Goal: Task Accomplishment & Management: Manage account settings

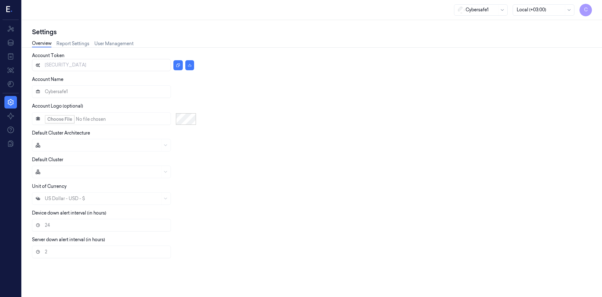
click at [215, 148] on div at bounding box center [309, 145] width 555 height 13
drag, startPoint x: 249, startPoint y: 129, endPoint x: 218, endPoint y: 119, distance: 32.2
click at [242, 129] on div "Account Token eyJhbGciOiJIUzI1NiIsInR5cCI6IkpXVCJ9.eyJhY2NvdW50SWQiOjY1LCJyb2xl…" at bounding box center [309, 157] width 555 height 211
click at [8, 54] on icon at bounding box center [10, 56] width 5 height 6
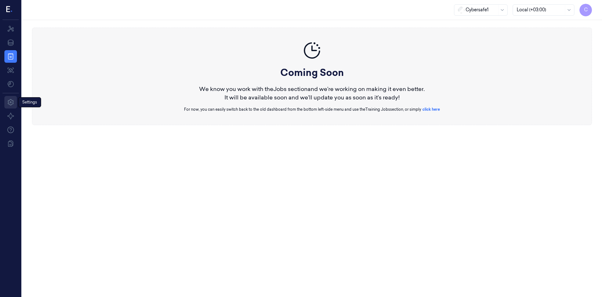
click at [9, 105] on icon at bounding box center [11, 102] width 8 height 8
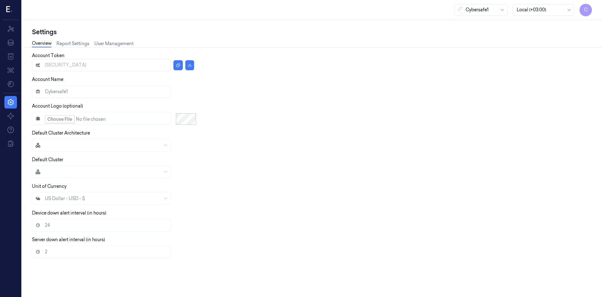
click at [64, 133] on label "Default Cluster Architecture" at bounding box center [61, 133] width 58 height 6
click at [81, 136] on label "Default Cluster Architecture" at bounding box center [61, 133] width 58 height 6
click at [100, 132] on div "Default Cluster Architecture" at bounding box center [309, 141] width 555 height 22
click at [11, 41] on icon at bounding box center [11, 43] width 8 height 8
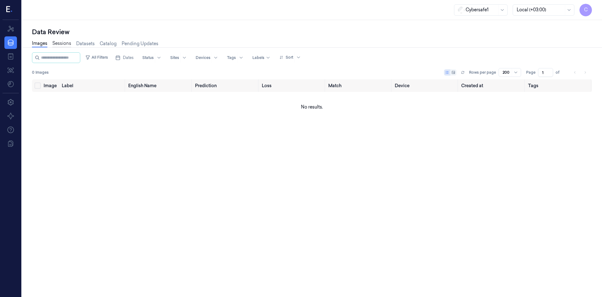
click at [60, 46] on link "Sessions" at bounding box center [61, 43] width 19 height 7
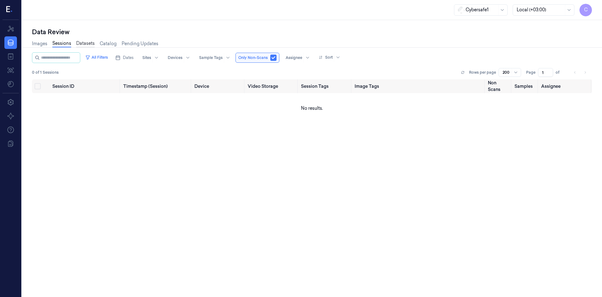
click at [88, 43] on link "Datasets" at bounding box center [85, 43] width 18 height 7
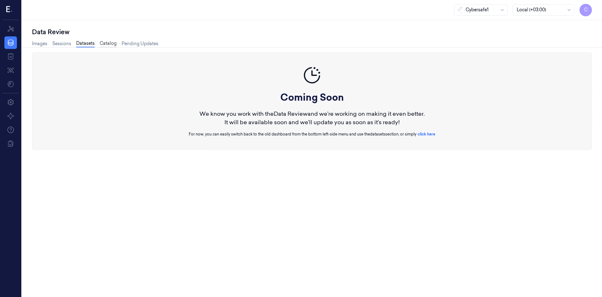
click at [107, 43] on link "Catalog" at bounding box center [108, 43] width 17 height 7
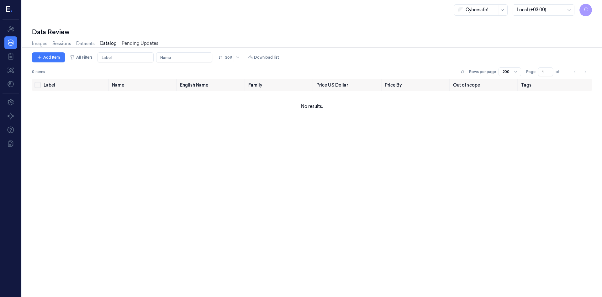
click at [139, 44] on link "Pending Updates" at bounding box center [140, 43] width 37 height 7
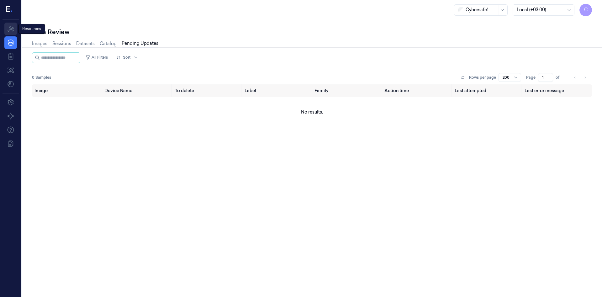
click at [15, 30] on link "Resources" at bounding box center [10, 29] width 13 height 13
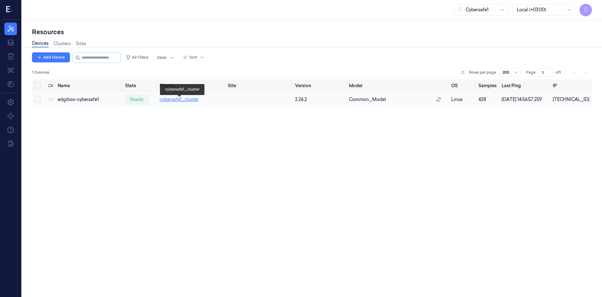
click at [186, 102] on link "cybersafe1_cluster" at bounding box center [178, 100] width 39 height 6
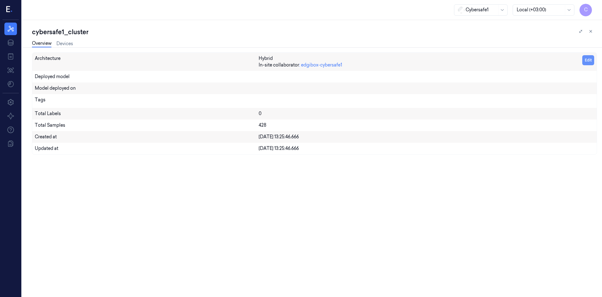
click at [592, 62] on button "Edit" at bounding box center [588, 60] width 12 height 10
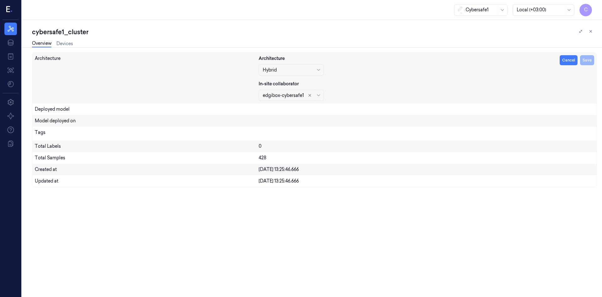
click at [322, 70] on div at bounding box center [319, 69] width 6 height 5
click at [470, 76] on div "Architecture 3 results available. Use Up and Down to choose options, press Ente…" at bounding box center [426, 78] width 335 height 46
click at [293, 95] on div at bounding box center [283, 95] width 41 height 7
click at [384, 97] on div "Architecture Hybrid In-site collaborator 1 result available. Use Up and Down to…" at bounding box center [426, 78] width 335 height 46
click at [581, 33] on icon at bounding box center [580, 31] width 4 height 4
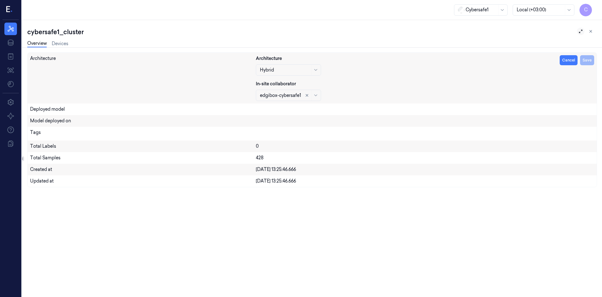
scroll to position [0, 10]
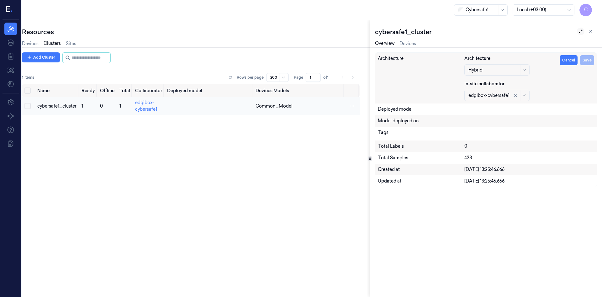
click at [29, 106] on button "Select row" at bounding box center [27, 106] width 6 height 6
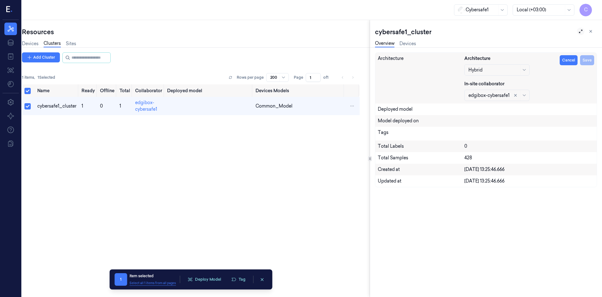
click at [161, 284] on button "Select all 1 items from all pages" at bounding box center [152, 282] width 46 height 5
click at [161, 284] on button "Deselect all 1 items from all pages" at bounding box center [153, 282] width 50 height 5
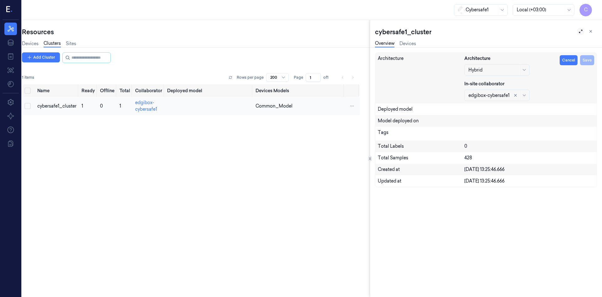
click at [28, 107] on button "Select row" at bounding box center [27, 106] width 6 height 6
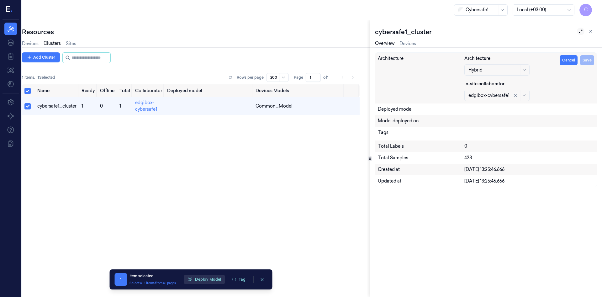
click at [208, 278] on button "Deploy Model" at bounding box center [204, 278] width 41 height 9
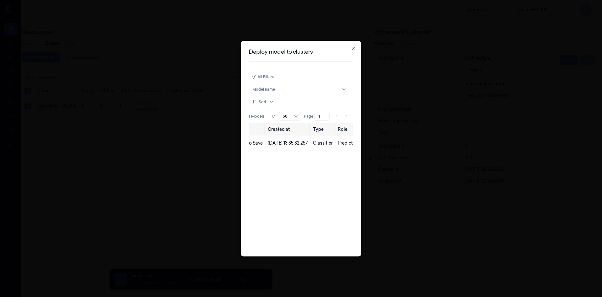
scroll to position [0, 126]
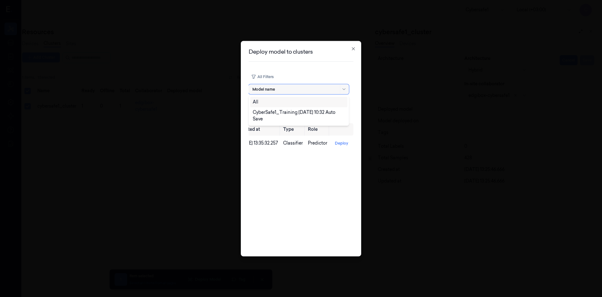
click at [342, 88] on div at bounding box center [344, 88] width 6 height 5
click at [301, 76] on div "All Filters 2 results available. Use Up and Down to choose options, press Enter…" at bounding box center [300, 88] width 105 height 35
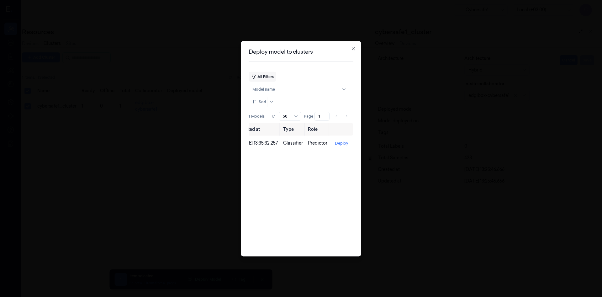
click at [276, 79] on button "All Filters" at bounding box center [262, 76] width 28 height 10
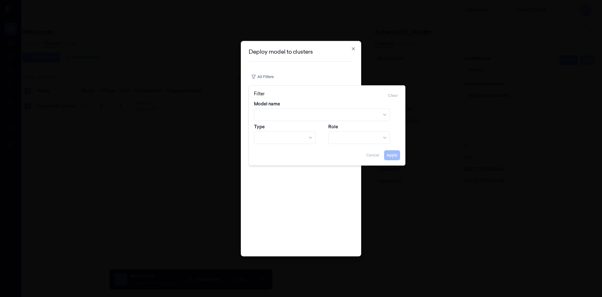
click at [322, 115] on div at bounding box center [318, 115] width 121 height 7
click at [317, 139] on div "CyberSafe1_Training 2025-08-12 10:32 Auto Save" at bounding box center [305, 139] width 94 height 7
click at [357, 136] on div at bounding box center [355, 137] width 47 height 7
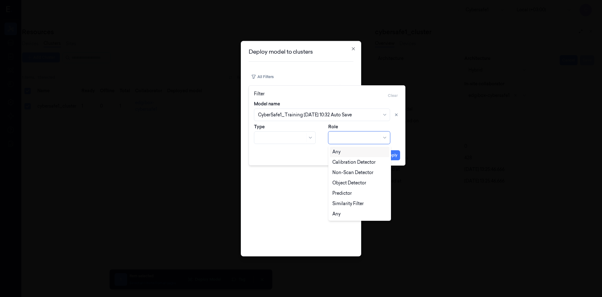
click at [344, 150] on div "Any" at bounding box center [359, 152] width 55 height 7
click at [345, 141] on div at bounding box center [355, 137] width 47 height 9
click at [345, 170] on div "Non-Scan Detector" at bounding box center [352, 172] width 41 height 7
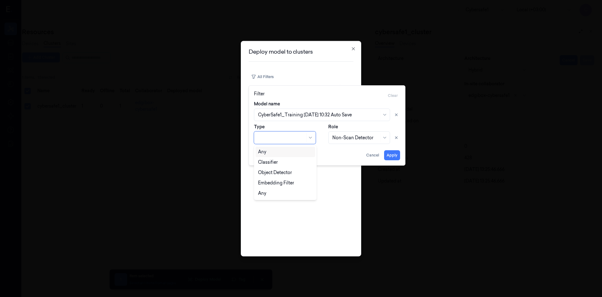
click at [286, 139] on div at bounding box center [281, 137] width 47 height 7
click at [274, 160] on div "Classifier" at bounding box center [268, 162] width 20 height 7
click at [394, 153] on button "Apply" at bounding box center [392, 155] width 16 height 10
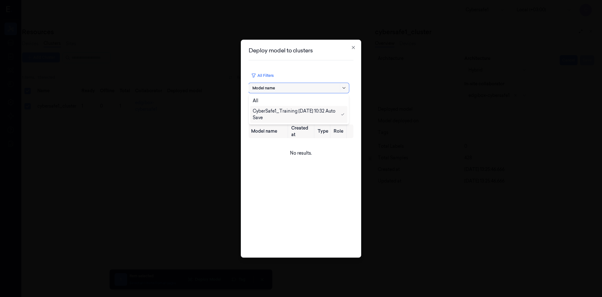
click at [344, 87] on icon at bounding box center [343, 87] width 5 height 5
click at [283, 100] on div "All" at bounding box center [299, 100] width 92 height 7
click at [353, 51] on h2 "Deploy model to clusters" at bounding box center [300, 50] width 105 height 6
click at [353, 45] on div "Deploy model to clusters All Filters Model name Sort 0 of 1 Models Rows per pag…" at bounding box center [301, 148] width 120 height 218
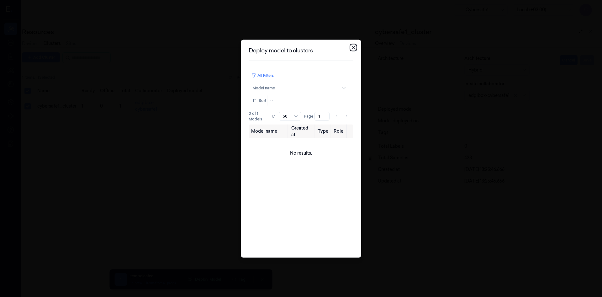
click at [352, 46] on icon "button" at bounding box center [353, 47] width 5 height 5
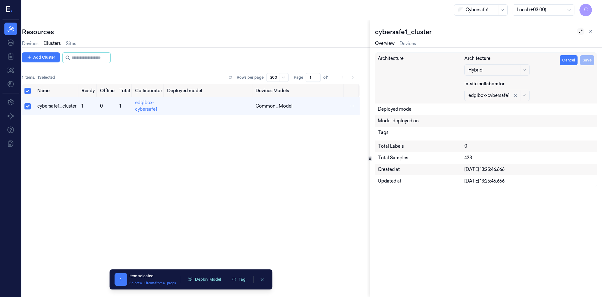
click at [580, 31] on icon at bounding box center [580, 31] width 4 height 4
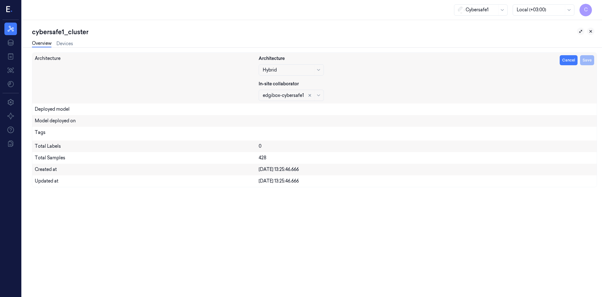
click at [590, 31] on icon at bounding box center [590, 31] width 4 height 4
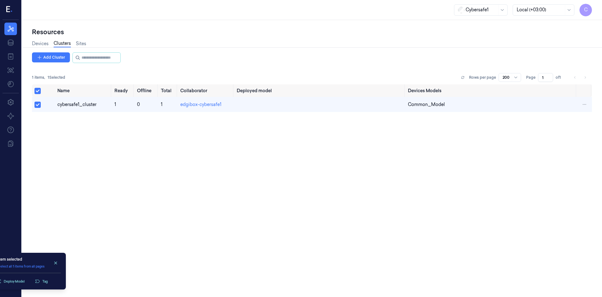
scroll to position [0, 3]
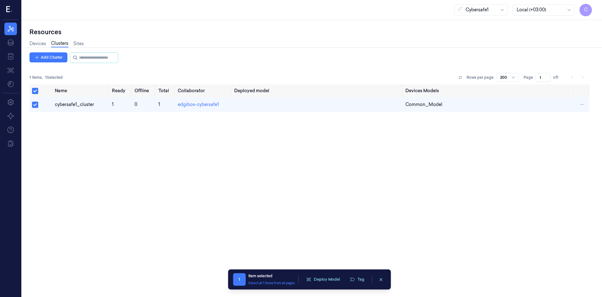
click at [109, 149] on div "Name Ready Offline Total Collaborator Deployed model Devices Models cybersafe1_…" at bounding box center [309, 187] width 560 height 207
click at [35, 89] on button "Select all" at bounding box center [35, 91] width 6 height 6
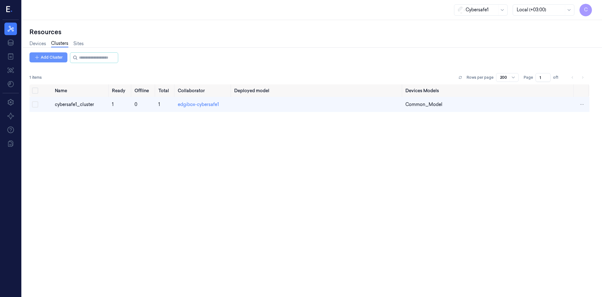
click at [51, 59] on button "Add Cluster" at bounding box center [48, 57] width 38 height 10
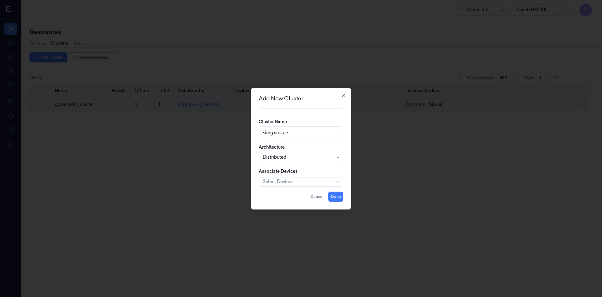
type input "<img src=q>"
click at [294, 159] on div at bounding box center [298, 157] width 70 height 7
click at [280, 181] on div "Hybrid" at bounding box center [301, 181] width 76 height 7
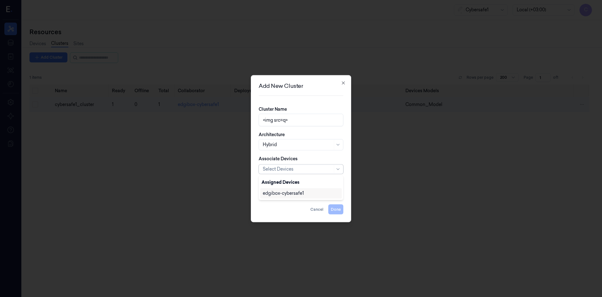
click at [293, 172] on div at bounding box center [298, 169] width 70 height 7
click at [295, 195] on div "edgibox-cybersafe1" at bounding box center [283, 193] width 41 height 7
click at [291, 200] on div "Cluster Name <img src=q> Architecture Hybrid Associate Devices edgibox-cybersaf…" at bounding box center [301, 155] width 85 height 98
click at [291, 194] on div at bounding box center [298, 193] width 70 height 7
click at [289, 207] on div "edgibox-cybersafe1" at bounding box center [283, 207] width 41 height 7
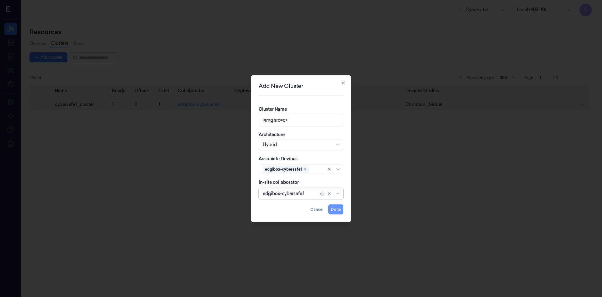
click at [333, 210] on button "Done" at bounding box center [335, 209] width 15 height 10
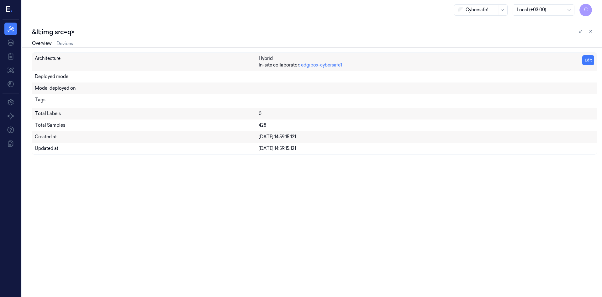
click at [119, 33] on div "&lt;img src=q>" at bounding box center [314, 32] width 565 height 9
click at [58, 34] on div "&lt;img src=q>" at bounding box center [54, 32] width 45 height 9
click at [58, 34] on textarea "&lt;img src=q>" at bounding box center [72, 32] width 81 height 9
drag, startPoint x: 42, startPoint y: 32, endPoint x: 29, endPoint y: 33, distance: 12.9
click at [32, 33] on textarea "&lt;img src=q>" at bounding box center [72, 32] width 81 height 9
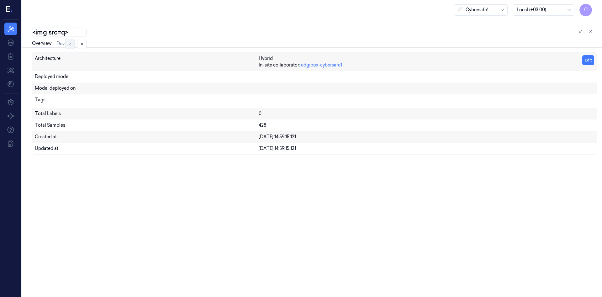
type textarea "<img src=q>"
click at [71, 45] on icon at bounding box center [70, 44] width 4 height 4
click at [112, 28] on div "&lt;img src=q>" at bounding box center [314, 32] width 565 height 9
drag, startPoint x: 42, startPoint y: 33, endPoint x: 26, endPoint y: 29, distance: 16.0
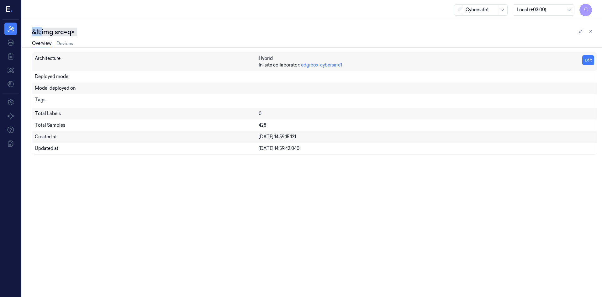
click at [26, 29] on div "&lt;img src=q> Overview Devices Architecture Hybrid In-site collaborator : edgi…" at bounding box center [312, 158] width 580 height 277
click at [42, 32] on div "&lt;img src=q>" at bounding box center [54, 32] width 45 height 9
click at [35, 34] on textarea "<img src=q>" at bounding box center [59, 32] width 55 height 9
type textarea "<><img src=q>"
click at [71, 43] on icon at bounding box center [70, 44] width 4 height 4
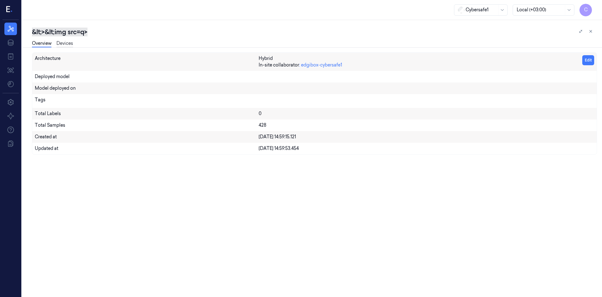
click at [63, 44] on link "Devices" at bounding box center [64, 43] width 17 height 7
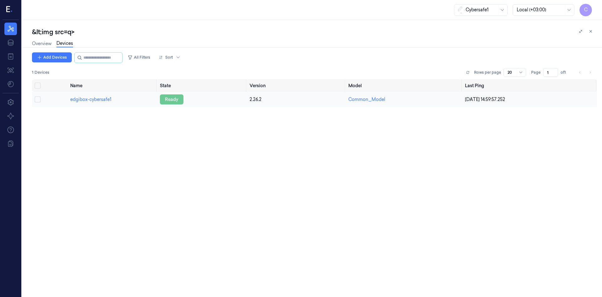
click at [175, 101] on div "ready" at bounding box center [172, 99] width 24 height 10
click at [179, 98] on div "ready" at bounding box center [172, 99] width 24 height 10
click at [258, 98] on div "2.26.2" at bounding box center [296, 99] width 94 height 7
click at [97, 99] on link "edgibox-cybersafe1" at bounding box center [90, 100] width 41 height 6
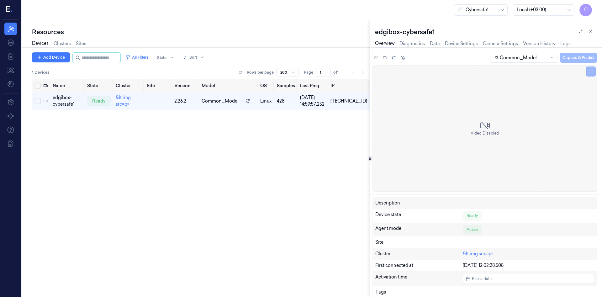
scroll to position [0, 3]
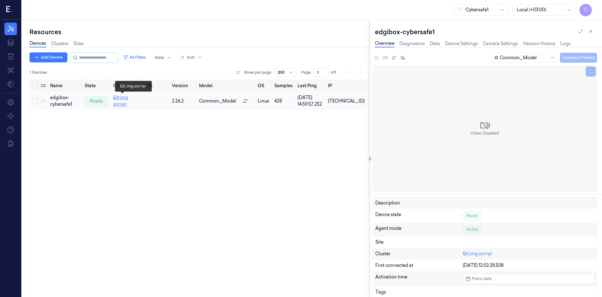
click at [125, 102] on link "&lt;img src=q>" at bounding box center [120, 101] width 15 height 12
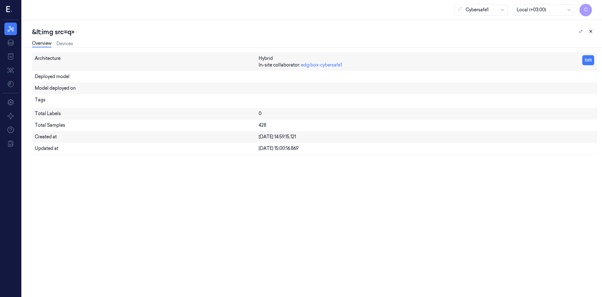
click at [591, 31] on icon at bounding box center [590, 31] width 4 height 4
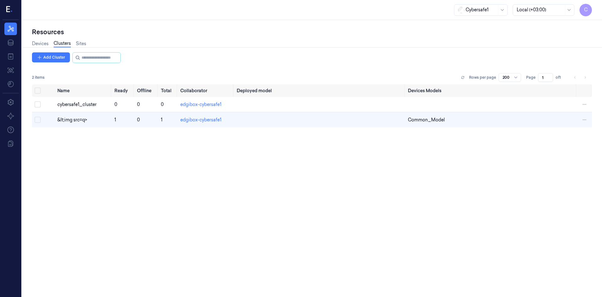
scroll to position [0, 3]
click at [582, 120] on html "C Resources Data Jobs Models Settings About Support Documentation Cybersafe1 Lo…" at bounding box center [301, 148] width 602 height 297
click at [79, 41] on html "C Resources Data Jobs Models Settings About Support Documentation Cybersafe1 Lo…" at bounding box center [301, 148] width 602 height 297
click at [83, 43] on link "Sites" at bounding box center [78, 43] width 10 height 7
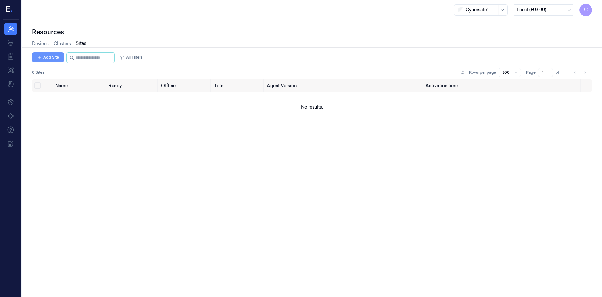
click at [45, 55] on button "Add Site" at bounding box center [48, 57] width 32 height 10
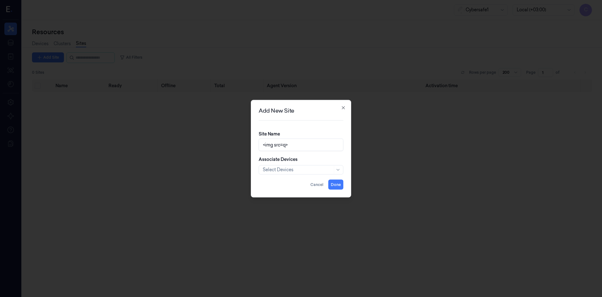
type input "<img src=q>"
click at [292, 172] on div at bounding box center [298, 169] width 70 height 7
click at [298, 193] on div "edgibox-cybersafe1" at bounding box center [283, 194] width 41 height 7
click at [305, 182] on div "No options" at bounding box center [300, 183] width 81 height 12
click at [311, 169] on div at bounding box center [314, 169] width 8 height 7
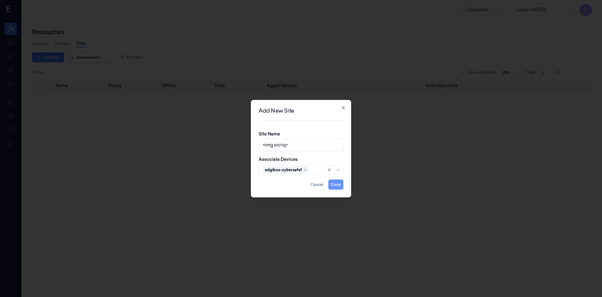
click at [338, 184] on button "Done" at bounding box center [335, 184] width 15 height 10
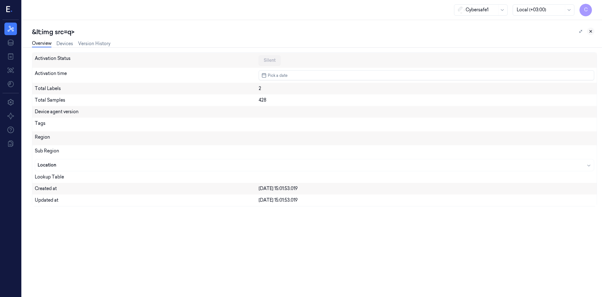
click at [589, 32] on icon at bounding box center [590, 31] width 4 height 4
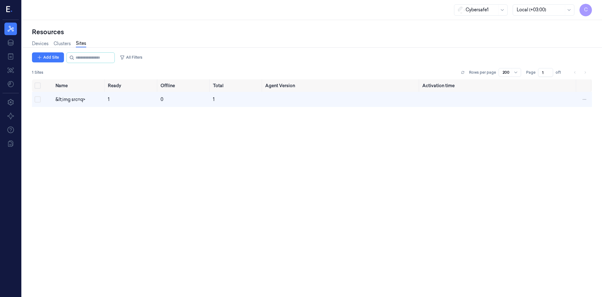
scroll to position [0, 3]
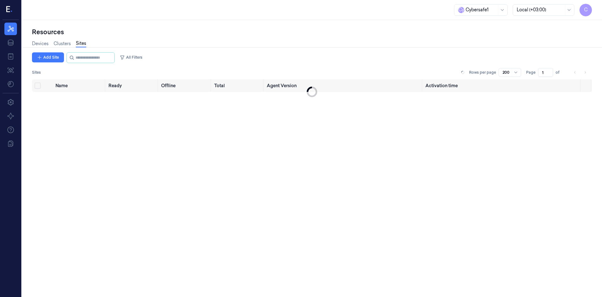
scroll to position [0, 3]
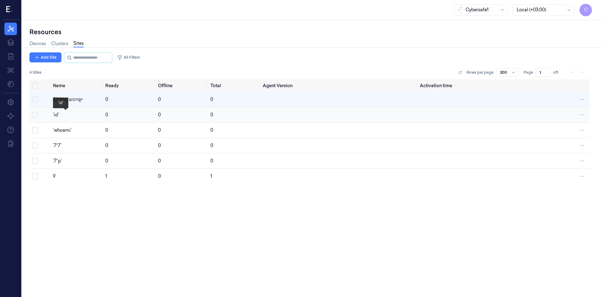
click at [57, 115] on div "`id`" at bounding box center [76, 115] width 47 height 7
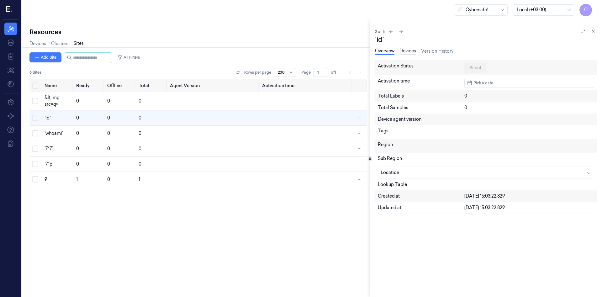
click at [407, 50] on link "Devices" at bounding box center [407, 51] width 17 height 7
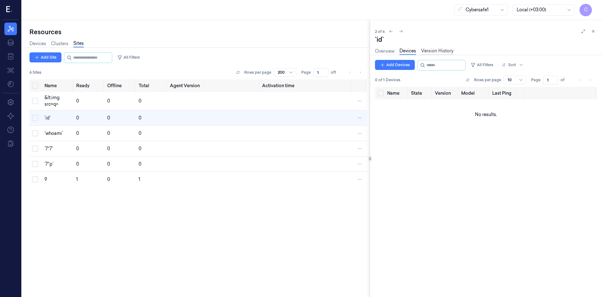
click at [442, 51] on link "Version History" at bounding box center [437, 51] width 32 height 7
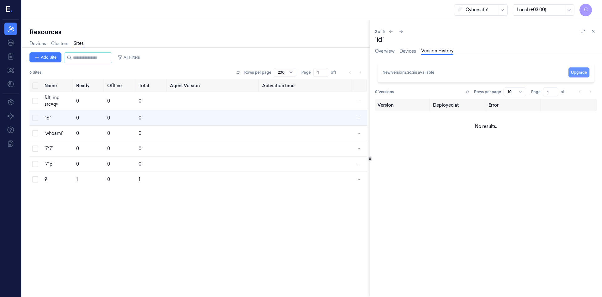
click at [578, 74] on button "Upgrade" at bounding box center [578, 72] width 21 height 10
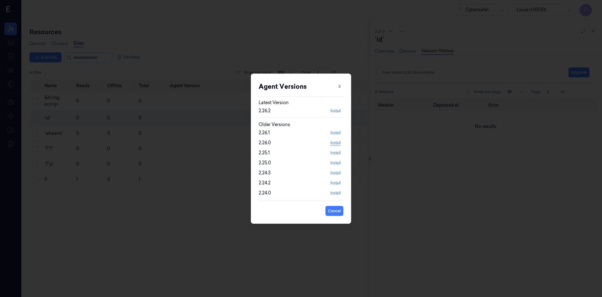
click at [336, 143] on button "Install" at bounding box center [335, 143] width 15 height 10
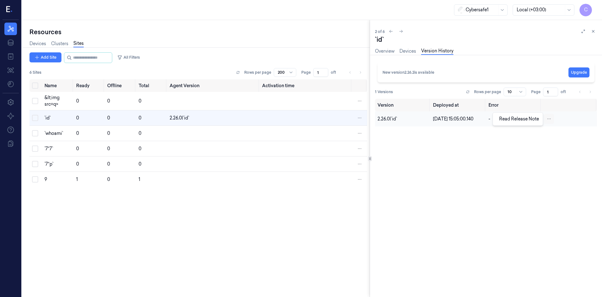
click at [550, 118] on html "C Resources Data Jobs Models Settings About Support Documentation Cybersafe1 Lo…" at bounding box center [301, 148] width 602 height 297
click at [530, 150] on html "C Resources Data Jobs Models Settings About Support Documentation Cybersafe1 Lo…" at bounding box center [301, 148] width 602 height 297
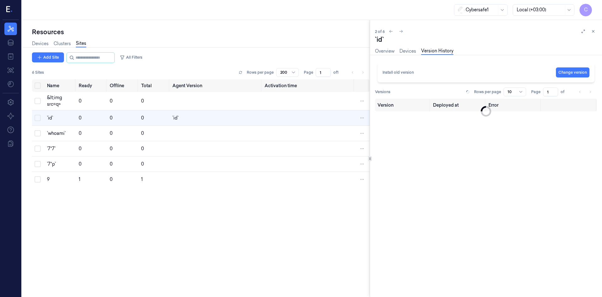
scroll to position [0, 3]
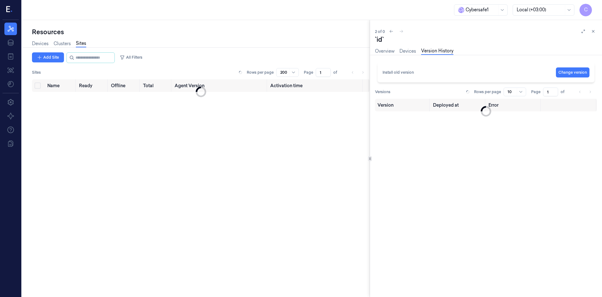
scroll to position [0, 3]
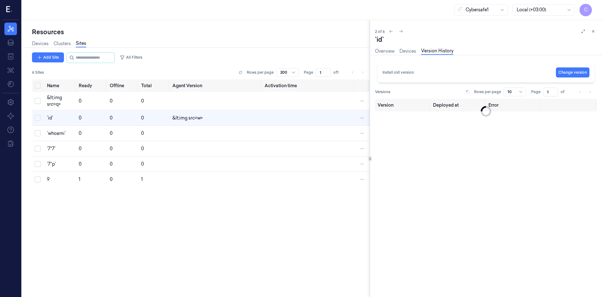
scroll to position [0, 3]
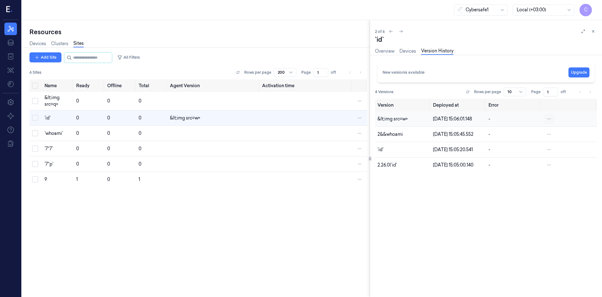
click at [548, 119] on html "C Resources Data Jobs Models Settings About Support Documentation Cybersafe1 Lo…" at bounding box center [301, 148] width 602 height 297
click at [519, 119] on link "Read Release Note" at bounding box center [519, 119] width 40 height 6
click at [548, 149] on html "C Resources Data Jobs Models Settings About Support Documentation Cybersafe1 Lo…" at bounding box center [301, 148] width 602 height 297
click at [518, 149] on link "Read Release Note" at bounding box center [519, 150] width 40 height 6
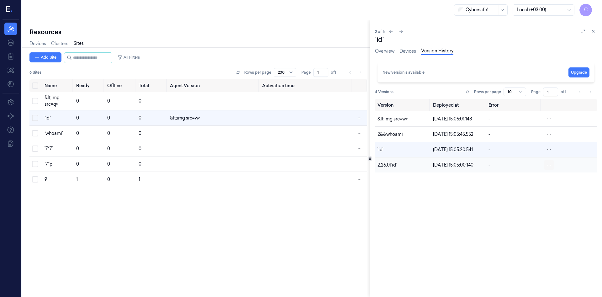
click at [548, 163] on html "C Resources Data Jobs Models Settings About Support Documentation Cybersafe1 Lo…" at bounding box center [301, 148] width 602 height 297
click at [513, 168] on div "Read Release Note" at bounding box center [517, 165] width 42 height 7
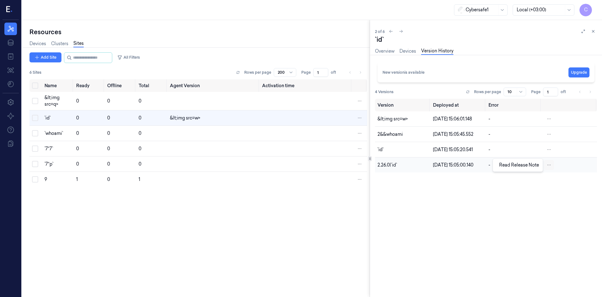
click at [549, 165] on html "C Resources Data Jobs Models Settings About Support Documentation Cybersafe1 Lo…" at bounding box center [301, 148] width 602 height 297
click at [522, 166] on link "Read Release Note" at bounding box center [519, 165] width 40 height 6
click at [550, 149] on html "C Resources Data Jobs Models Settings About Support Documentation Cybersafe1 Lo…" at bounding box center [301, 148] width 602 height 297
click at [521, 149] on link "Read Release Note" at bounding box center [519, 150] width 40 height 6
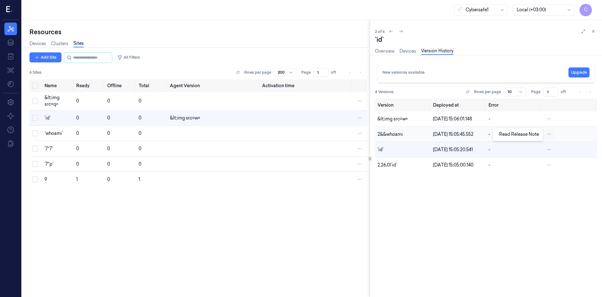
click at [551, 134] on html "C Resources Data Jobs Models Settings About Support Documentation Cybersafe1 Lo…" at bounding box center [301, 148] width 602 height 297
click at [536, 133] on link "Read Release Note" at bounding box center [519, 134] width 40 height 6
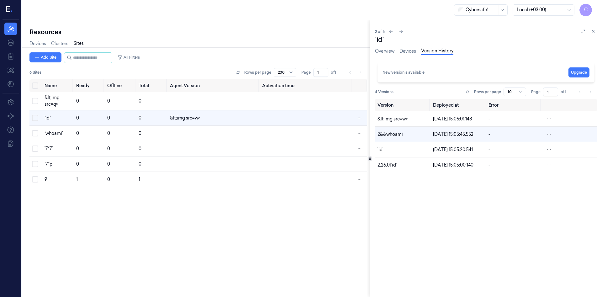
click at [411, 72] on div "New version is available" at bounding box center [403, 73] width 42 height 6
click at [406, 52] on link "Devices" at bounding box center [407, 51] width 17 height 7
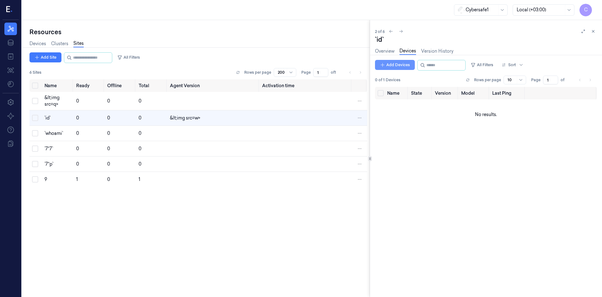
click at [398, 66] on button "Add Devices" at bounding box center [395, 65] width 40 height 10
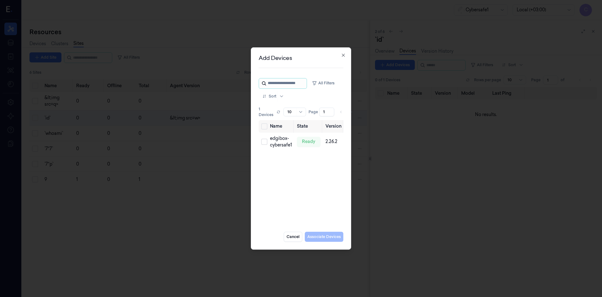
click at [295, 83] on input "string" at bounding box center [287, 83] width 38 height 10
type input "*"
click at [307, 144] on div "ready" at bounding box center [309, 142] width 24 height 10
click at [288, 141] on div "edgibox-cybersafe1" at bounding box center [281, 141] width 22 height 13
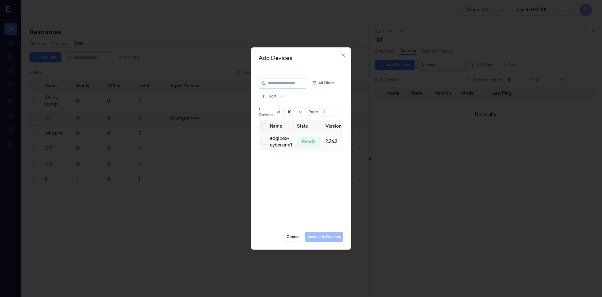
click at [264, 144] on button "Select row" at bounding box center [264, 142] width 6 height 6
click at [390, 112] on icon at bounding box center [392, 111] width 5 height 5
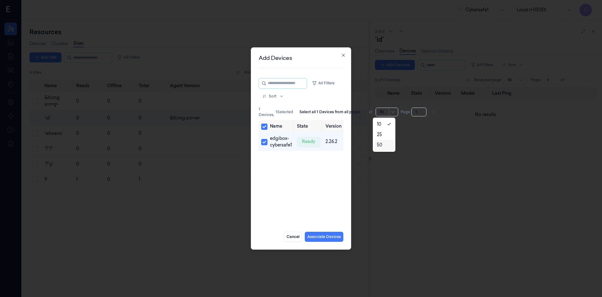
click at [381, 145] on div "50" at bounding box center [379, 145] width 5 height 7
click at [323, 238] on button "Associate Devices" at bounding box center [324, 237] width 39 height 10
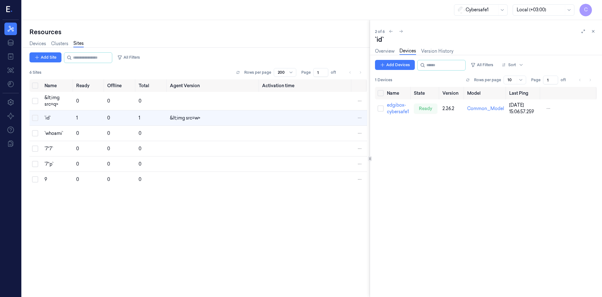
click at [499, 174] on div "Name State Version Model Last Ping edgibox-cybersafe1 ready 2.26.2 Common_Model…" at bounding box center [486, 189] width 222 height 205
click at [388, 51] on link "Overview" at bounding box center [384, 51] width 19 height 7
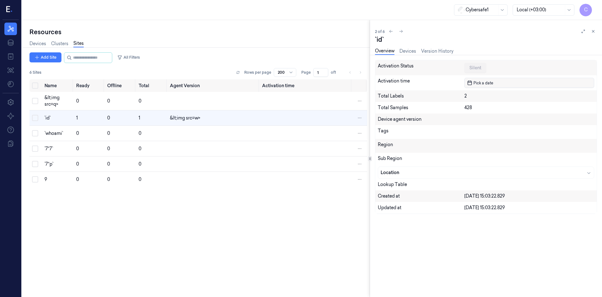
click at [488, 82] on span "Pick a date" at bounding box center [482, 83] width 21 height 6
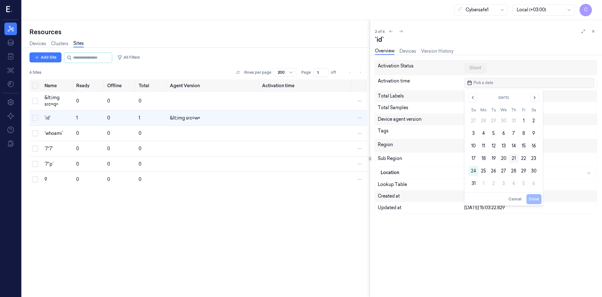
click at [513, 154] on button "21" at bounding box center [513, 158] width 10 height 10
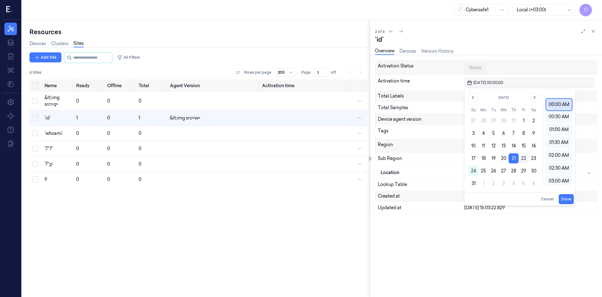
click at [525, 159] on button "22" at bounding box center [523, 158] width 10 height 10
click at [562, 151] on div "02:00 AM" at bounding box center [558, 155] width 27 height 12
type input "[DATE] 02:00:00"
click at [566, 200] on button "Done" at bounding box center [565, 199] width 15 height 10
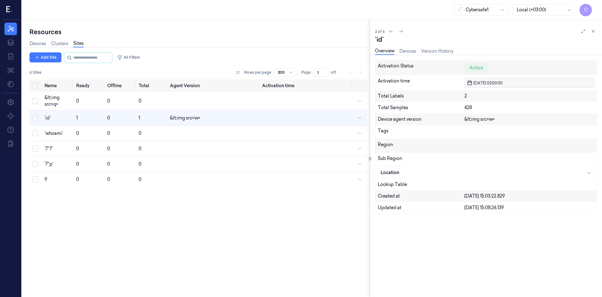
click at [473, 120] on div "&lt;img src=w>" at bounding box center [529, 119] width 130 height 7
click at [586, 174] on icon "button" at bounding box center [588, 172] width 5 height 5
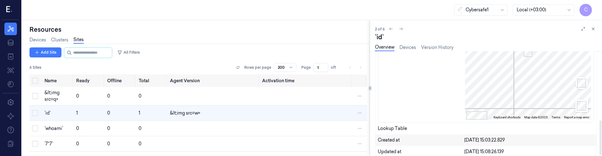
scroll to position [207, 0]
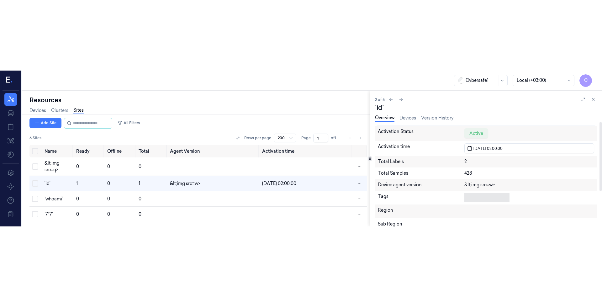
scroll to position [53, 0]
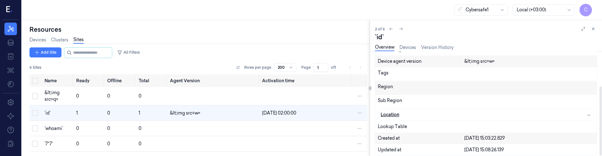
click at [589, 116] on icon "button" at bounding box center [588, 114] width 5 height 5
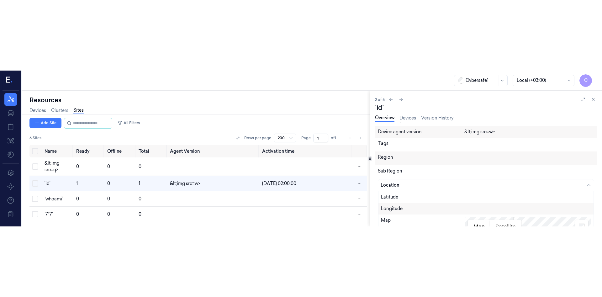
scroll to position [54, 0]
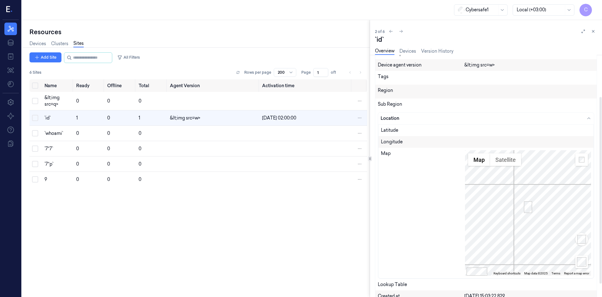
click at [524, 155] on area at bounding box center [524, 201] width 0 height 0
click at [504, 155] on button "Satellite" at bounding box center [505, 159] width 31 height 13
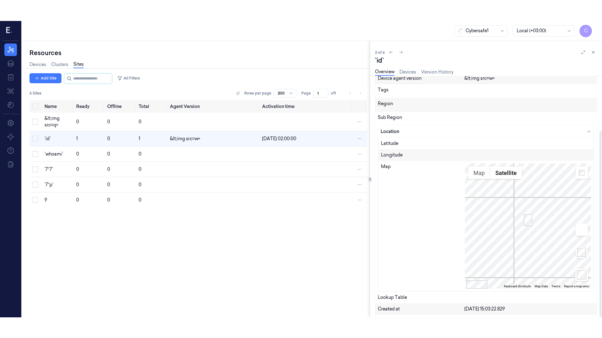
scroll to position [71, 0]
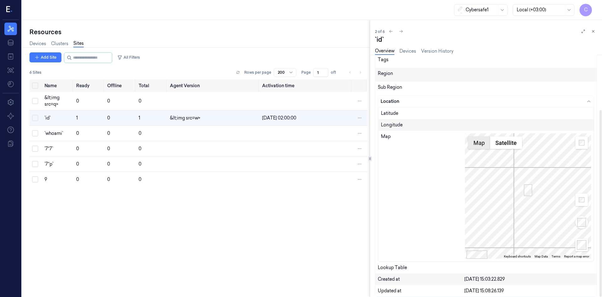
click at [481, 147] on button "Map" at bounding box center [479, 142] width 22 height 13
click at [482, 155] on label "Terrain" at bounding box center [485, 154] width 18 height 7
click at [581, 155] on button "Map camera controls" at bounding box center [581, 222] width 13 height 13
click at [578, 149] on button "Toggle fullscreen view" at bounding box center [581, 142] width 13 height 13
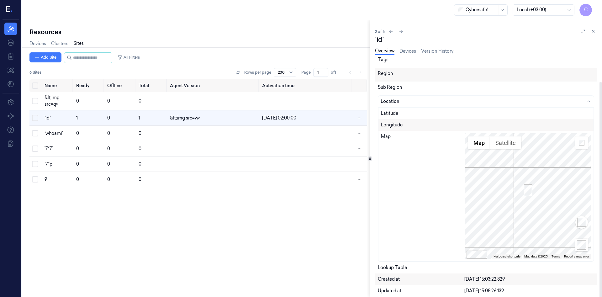
scroll to position [29, 0]
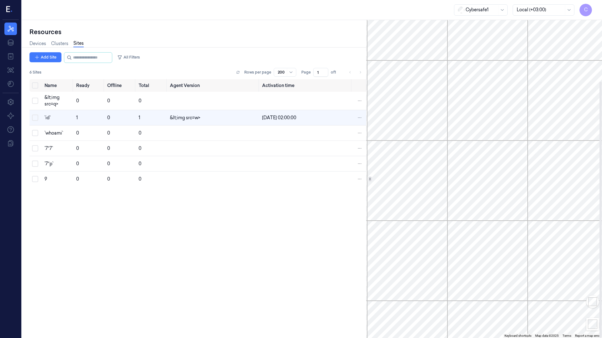
click at [594, 10] on button "Toggle fullscreen view" at bounding box center [592, 9] width 13 height 13
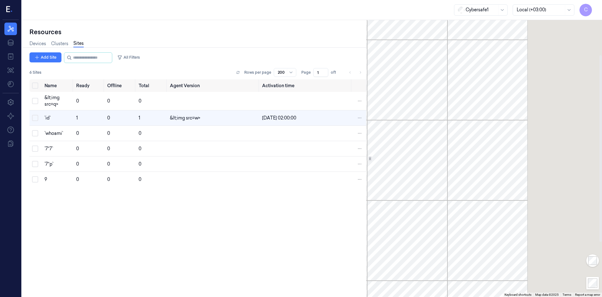
scroll to position [0, 0]
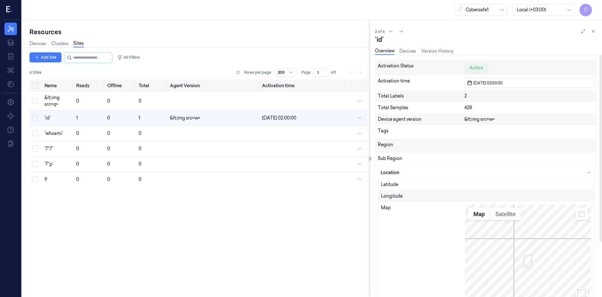
click at [392, 155] on div "Map" at bounding box center [423, 266] width 84 height 125
click at [400, 155] on div "Longitude" at bounding box center [485, 196] width 215 height 12
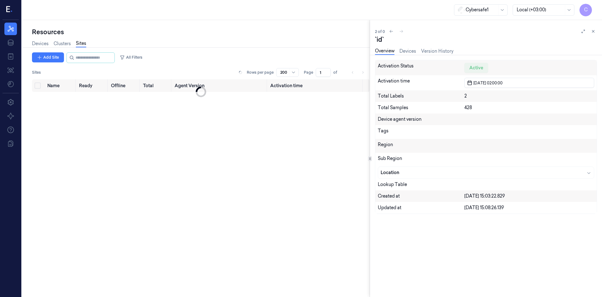
scroll to position [0, 3]
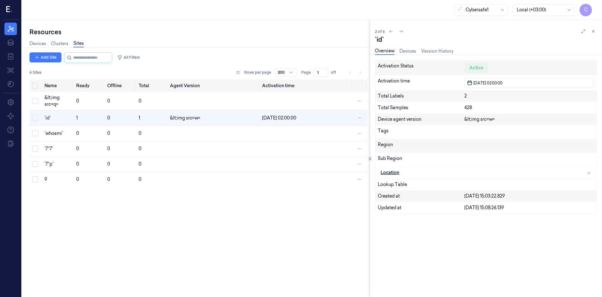
click at [588, 172] on icon "button" at bounding box center [588, 172] width 5 height 5
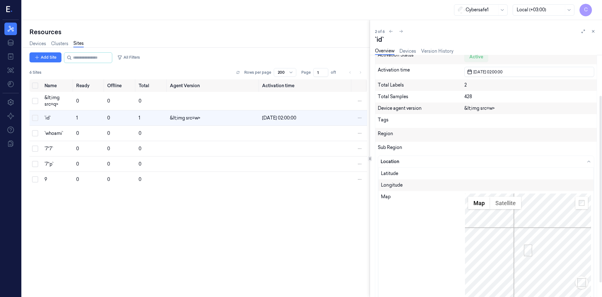
scroll to position [3, 0]
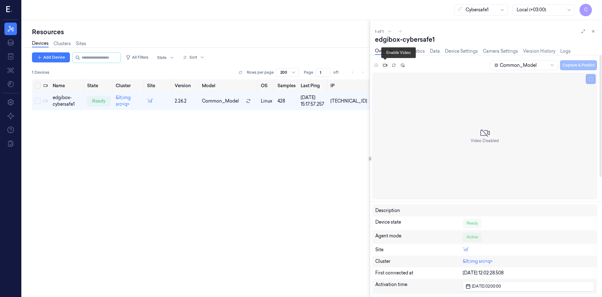
click at [385, 65] on icon at bounding box center [385, 65] width 4 height 4
click at [394, 65] on icon at bounding box center [393, 65] width 4 height 4
click at [537, 66] on div at bounding box center [522, 65] width 47 height 7
click at [529, 79] on div "Common_Model" at bounding box center [516, 78] width 44 height 7
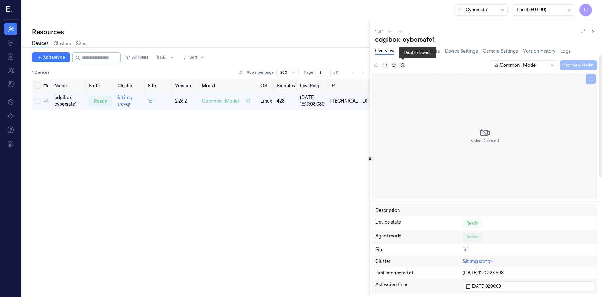
click at [403, 64] on icon at bounding box center [403, 65] width 4 height 4
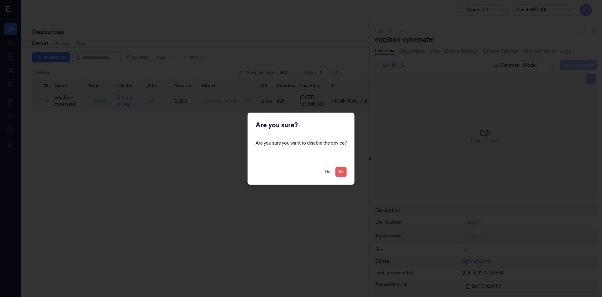
click at [341, 171] on button "Yes" at bounding box center [340, 172] width 11 height 10
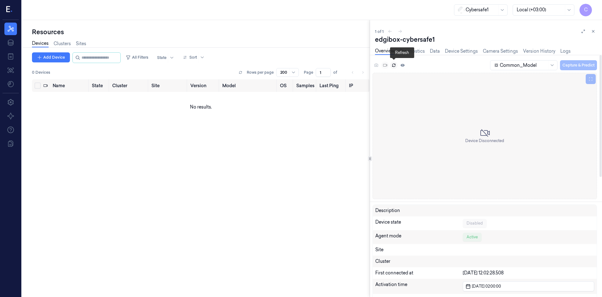
click at [393, 65] on icon at bounding box center [393, 65] width 4 height 4
click at [473, 236] on div "Active" at bounding box center [472, 237] width 19 height 9
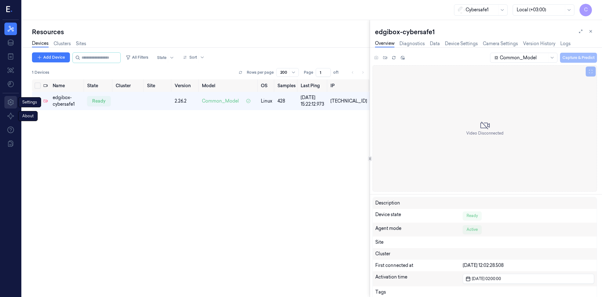
click at [10, 104] on icon at bounding box center [11, 102] width 6 height 6
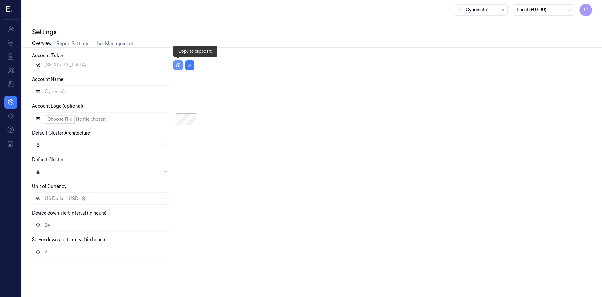
click at [178, 66] on icon "button" at bounding box center [178, 65] width 4 height 4
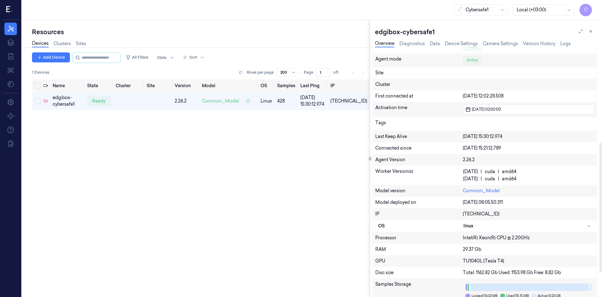
scroll to position [230, 0]
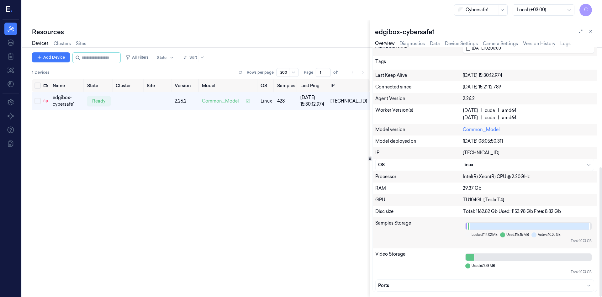
click at [469, 234] on div at bounding box center [467, 234] width 5 height 5
click at [456, 218] on div "Samples Storage Locked: 114.02 MB Used: 115.15 MB Active: 10.20 GB Total: 10.74…" at bounding box center [485, 232] width 224 height 31
click at [469, 165] on div "linux" at bounding box center [527, 164] width 128 height 7
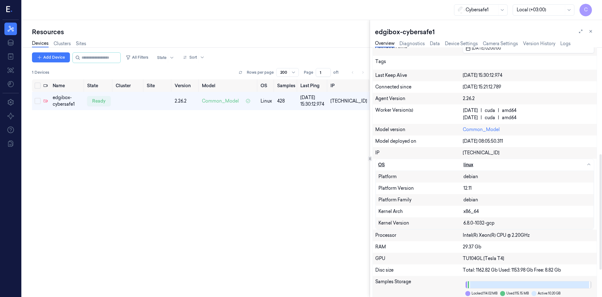
click at [471, 166] on div "linux" at bounding box center [527, 164] width 128 height 7
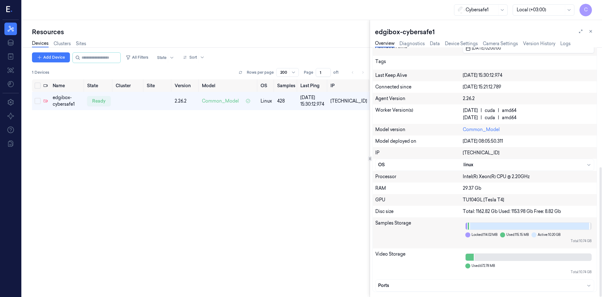
click at [472, 151] on div "[TECHNICAL_ID]" at bounding box center [528, 152] width 131 height 7
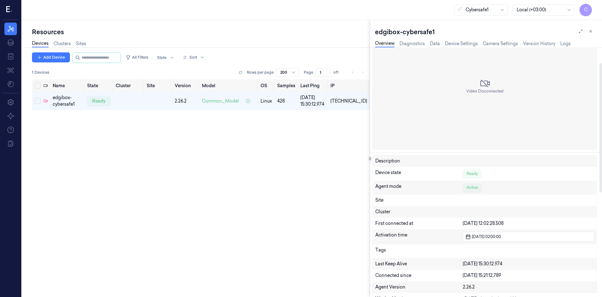
scroll to position [27, 0]
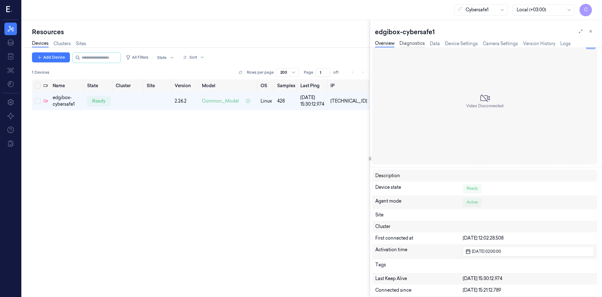
click at [408, 45] on link "Diagnostics" at bounding box center [411, 43] width 25 height 7
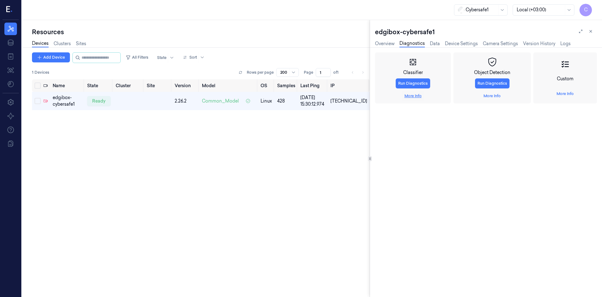
click at [416, 97] on link "More Info" at bounding box center [412, 96] width 17 height 6
click at [416, 83] on button "Run Diagnostics" at bounding box center [412, 83] width 34 height 10
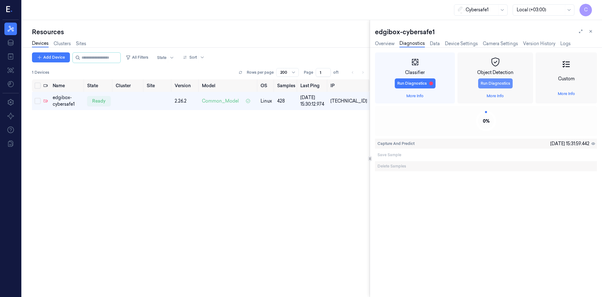
click at [497, 82] on button "Run Diagnostics" at bounding box center [495, 83] width 34 height 10
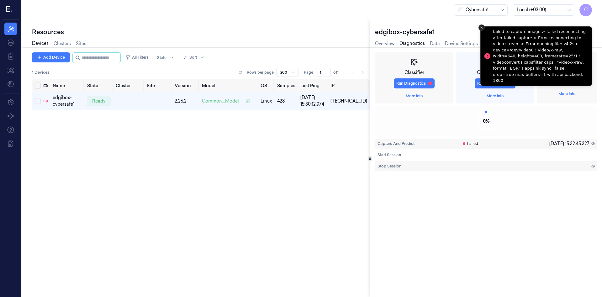
click at [481, 28] on icon "Close toast" at bounding box center [481, 28] width 4 height 4
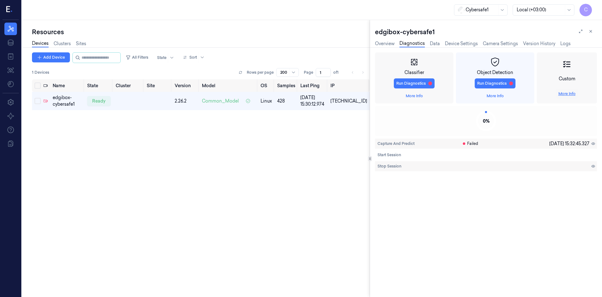
click at [566, 95] on link "More Info" at bounding box center [566, 94] width 17 height 6
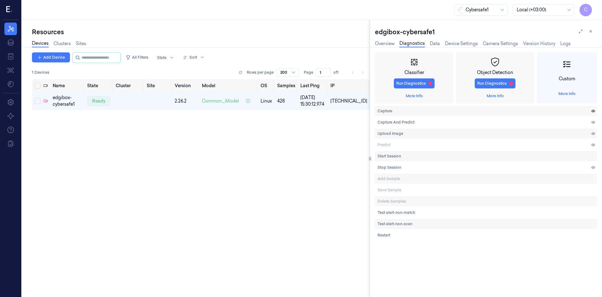
click at [595, 111] on icon at bounding box center [593, 111] width 4 height 4
click at [592, 112] on icon at bounding box center [593, 111] width 4 height 4
click at [593, 123] on icon at bounding box center [592, 122] width 3 height 2
click at [593, 131] on button at bounding box center [593, 134] width 8 height 8
click at [593, 142] on div at bounding box center [593, 145] width 8 height 10
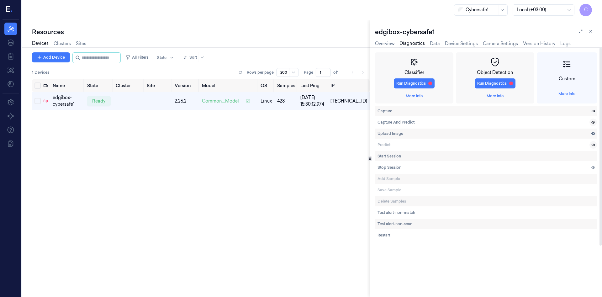
click at [593, 145] on icon at bounding box center [593, 144] width 1 height 1
click at [593, 169] on icon at bounding box center [593, 167] width 4 height 4
click at [435, 43] on link "Data" at bounding box center [435, 43] width 10 height 7
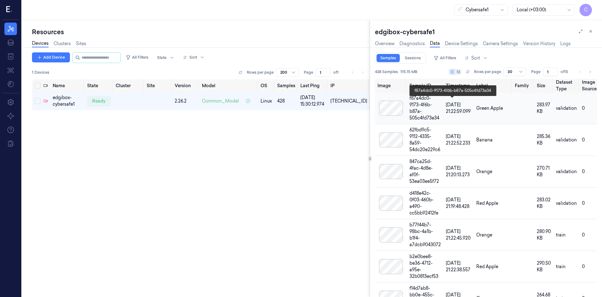
click at [420, 103] on div "f87a4dc0-9173-4f6b-b87a-505c4fd73e34" at bounding box center [424, 108] width 31 height 26
click at [396, 102] on div at bounding box center [390, 108] width 27 height 15
click at [441, 102] on div "f87a4dc0-9173-4f6b-b87a-505c4fd73e34" at bounding box center [424, 108] width 31 height 26
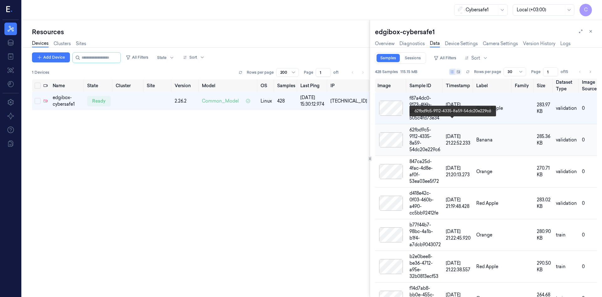
click at [441, 127] on div "62fbd9c5-9112-4335-8a59-54dc20e229c6" at bounding box center [424, 140] width 31 height 26
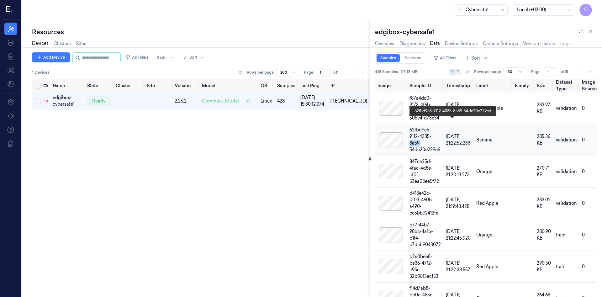
click at [441, 127] on div "62fbd9c5-9112-4335-8a59-54dc20e229c6" at bounding box center [424, 140] width 31 height 26
click at [470, 133] on span "[DATE] 21:22:52.233" at bounding box center [458, 139] width 24 height 12
click at [441, 127] on div "62fbd9c5-9112-4335-8a59-54dc20e229c6" at bounding box center [424, 140] width 31 height 26
click at [420, 106] on td "f87a4dc0-9173-4f6b-b87a-505c4fd73e34" at bounding box center [425, 108] width 36 height 32
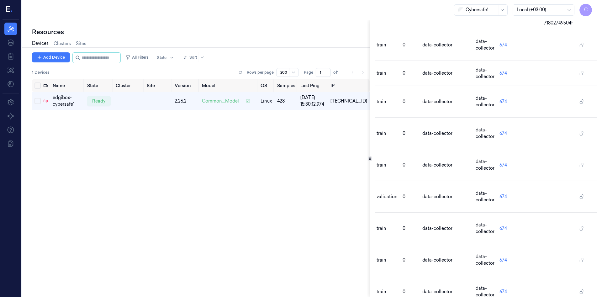
scroll to position [0, 287]
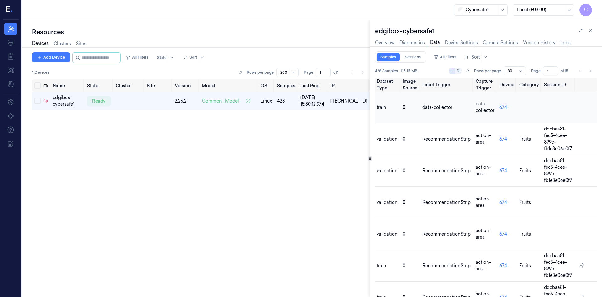
scroll to position [0, 0]
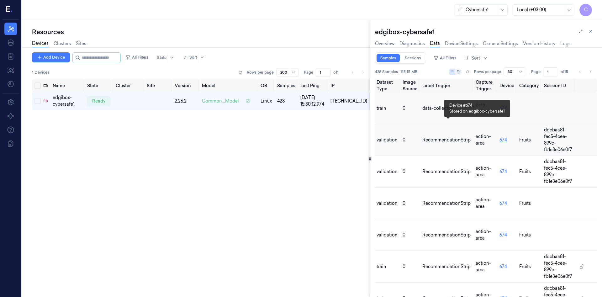
click at [499, 137] on link "674" at bounding box center [503, 140] width 8 height 6
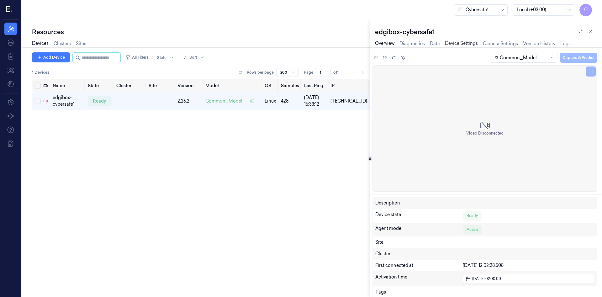
click at [459, 41] on link "Device Settings" at bounding box center [461, 43] width 33 height 7
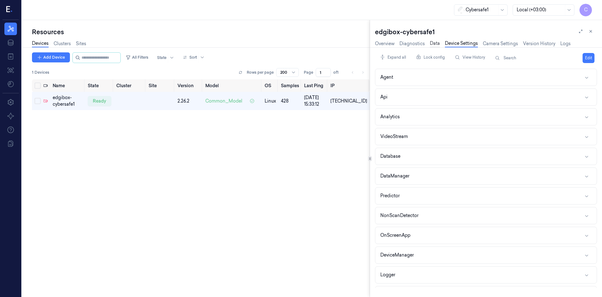
click at [435, 44] on link "Data" at bounding box center [435, 43] width 10 height 7
